Goal: Task Accomplishment & Management: Manage account settings

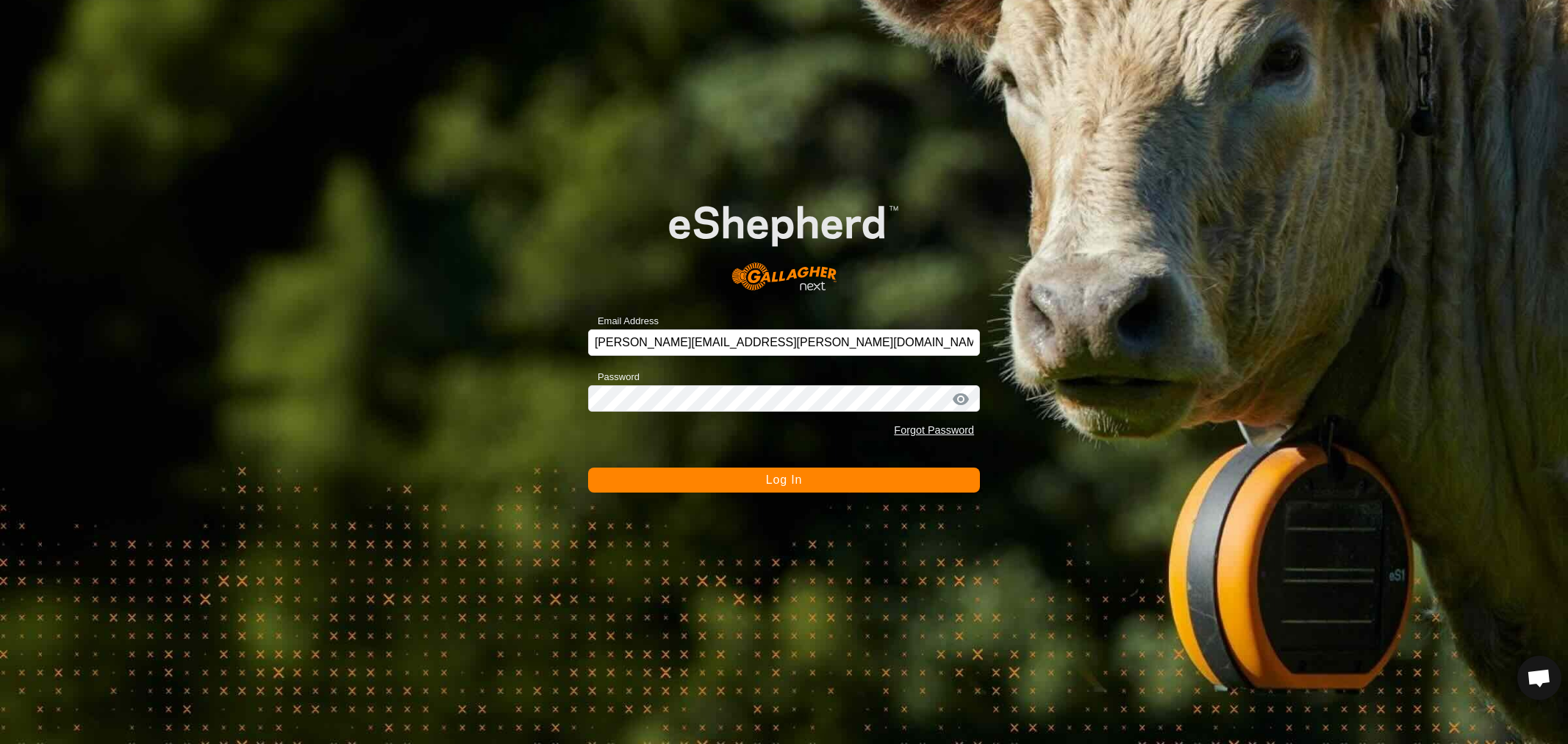
click at [763, 482] on button "Log In" at bounding box center [784, 480] width 392 height 25
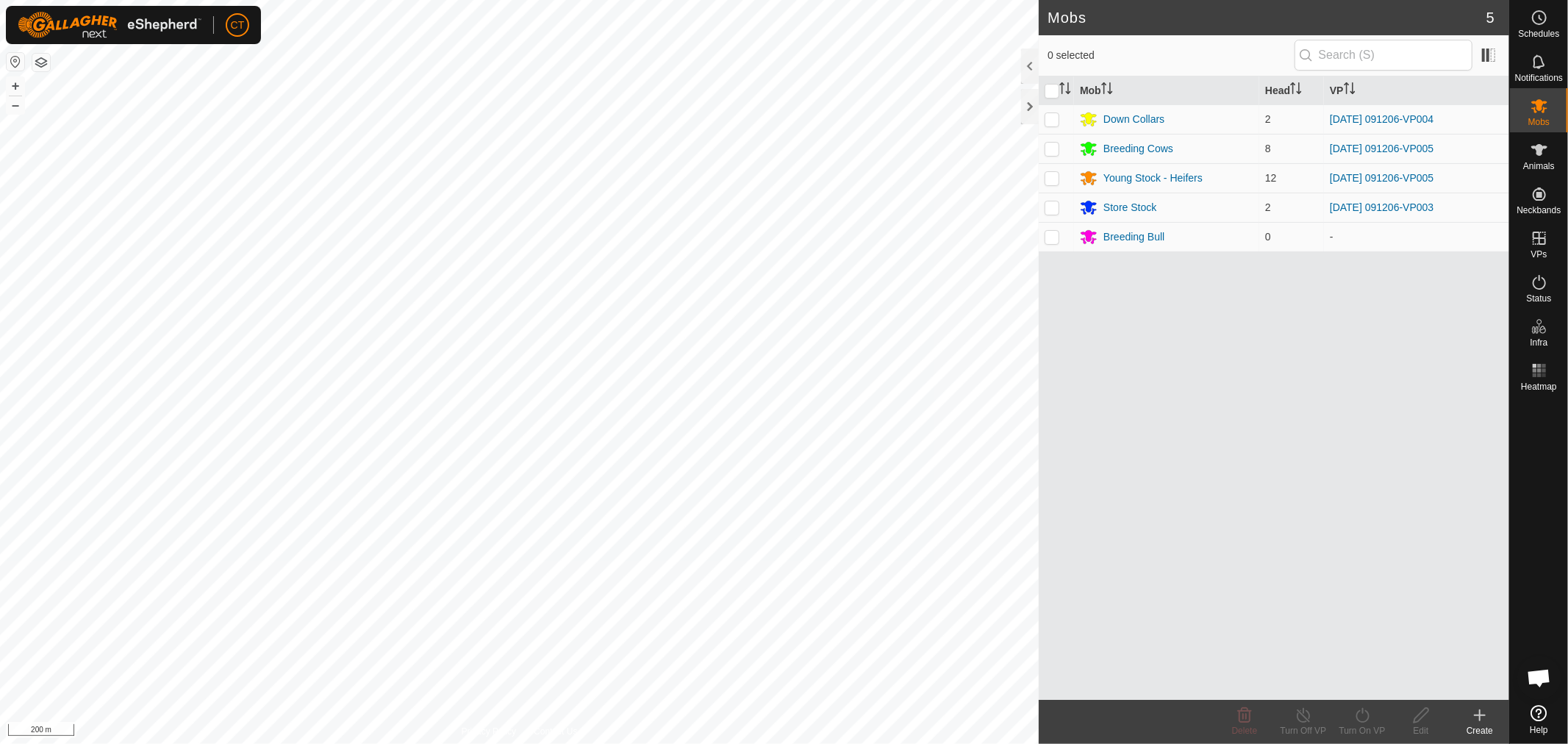
click at [41, 62] on button "button" at bounding box center [41, 62] width 18 height 18
click at [1541, 241] on icon at bounding box center [1540, 238] width 18 height 18
click at [1052, 148] on p-checkbox at bounding box center [1052, 148] width 15 height 12
checkbox input "true"
click at [1054, 180] on p-checkbox at bounding box center [1052, 178] width 15 height 12
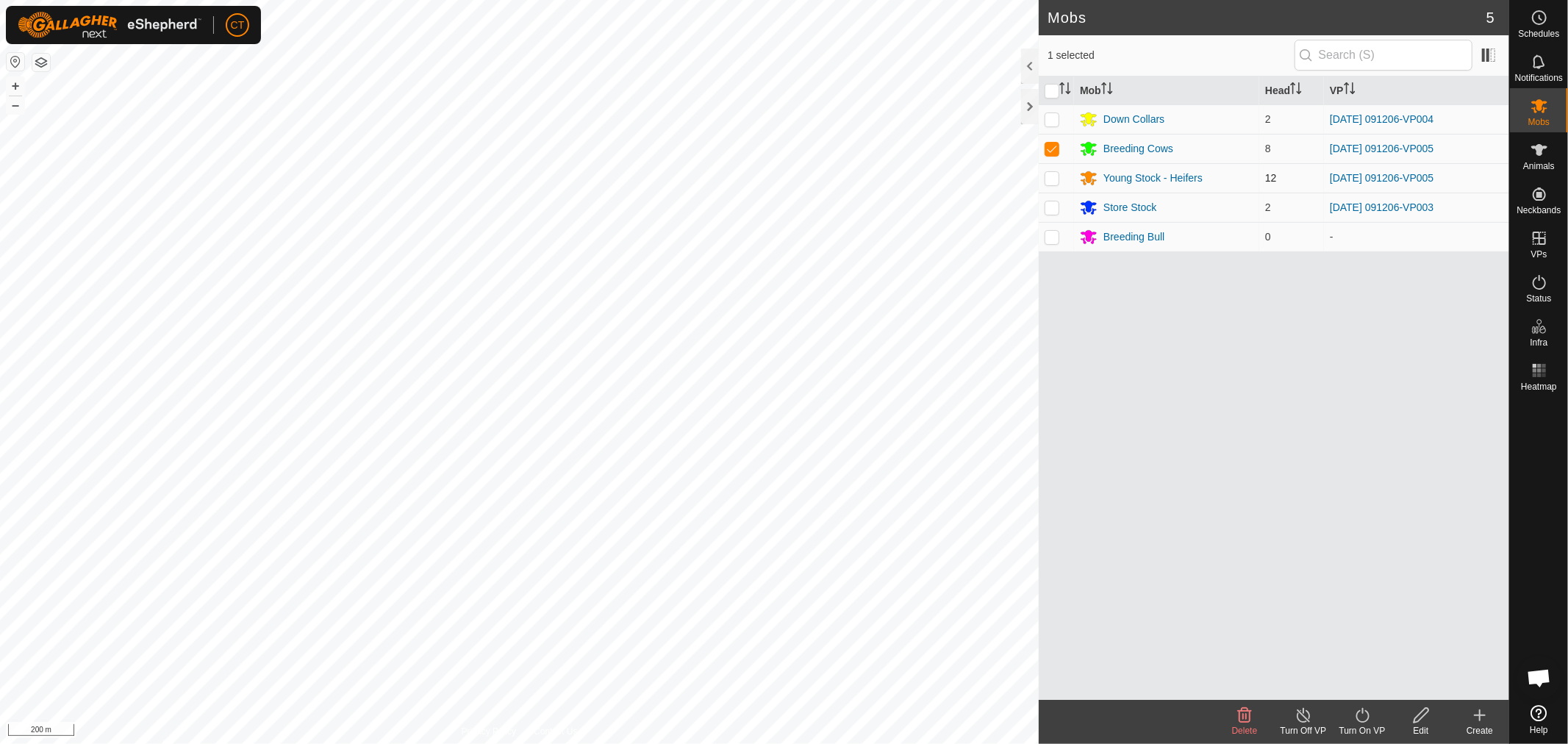
checkbox input "true"
click at [1304, 723] on icon at bounding box center [1303, 716] width 19 height 18
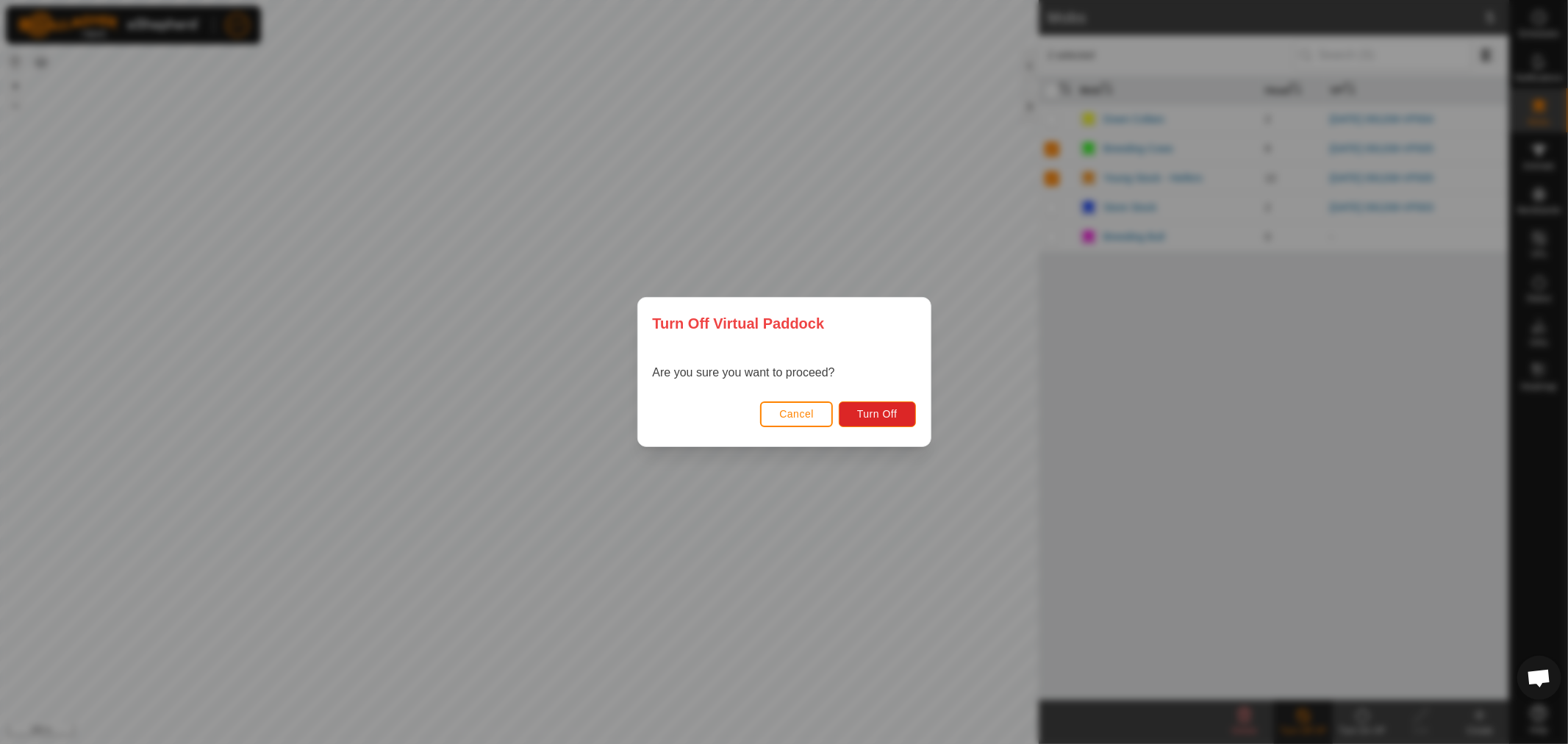
click at [802, 408] on span "Cancel" at bounding box center [796, 413] width 35 height 12
